Goal: Task Accomplishment & Management: Use online tool/utility

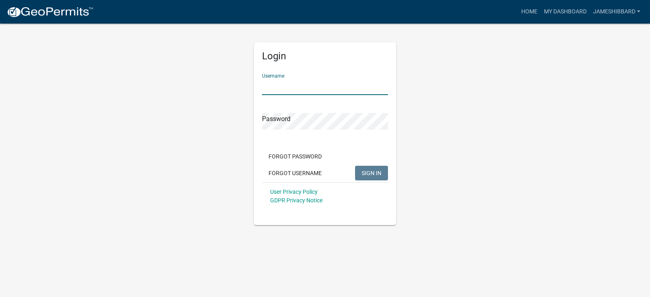
click at [284, 93] on input "Username" at bounding box center [325, 86] width 126 height 17
type input "jameshibbard"
click at [374, 173] on span "SIGN IN" at bounding box center [372, 172] width 20 height 7
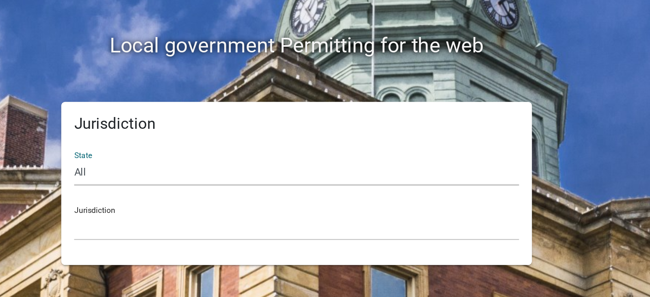
click at [204, 172] on select "All [US_STATE] [US_STATE] [US_STATE] [US_STATE] [US_STATE] [US_STATE] [US_STATE…" at bounding box center [325, 172] width 280 height 17
select select "[US_STATE]"
click at [185, 164] on select "All [US_STATE] [US_STATE] [US_STATE] [US_STATE] [US_STATE] [US_STATE] [US_STATE…" at bounding box center [325, 172] width 280 height 17
click at [206, 205] on select "City of [GEOGRAPHIC_DATA], [US_STATE] City of [GEOGRAPHIC_DATA], [US_STATE] Cit…" at bounding box center [325, 207] width 280 height 17
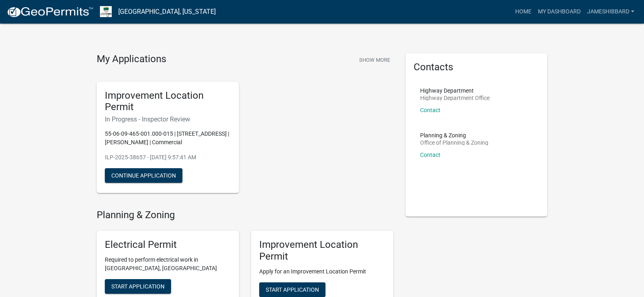
scroll to position [5, 0]
